Goal: Information Seeking & Learning: Learn about a topic

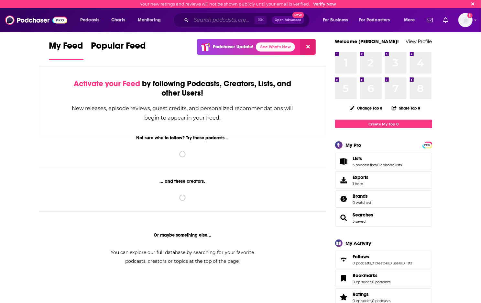
click at [212, 20] on input "Search podcasts, credits, & more..." at bounding box center [222, 20] width 63 height 10
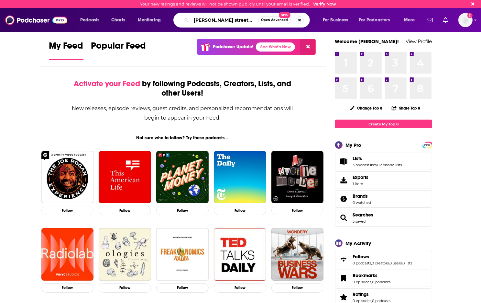
type input "[PERSON_NAME] streetwise"
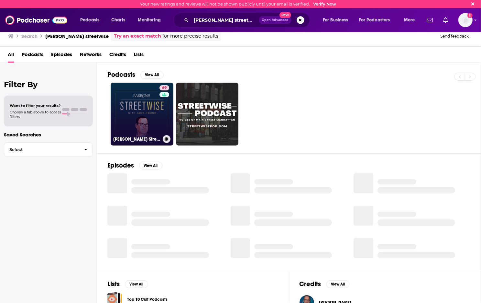
click at [150, 98] on link "[STREET_ADDRESS][PERSON_NAME]" at bounding box center [142, 114] width 63 height 63
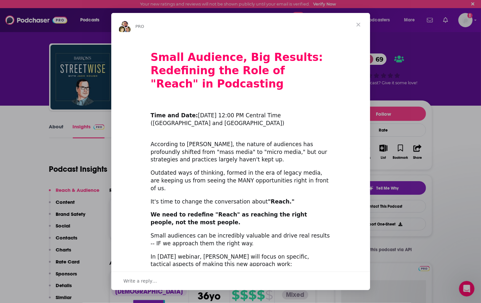
click at [357, 24] on span "Close" at bounding box center [358, 24] width 23 height 23
